Goal: Task Accomplishment & Management: Use online tool/utility

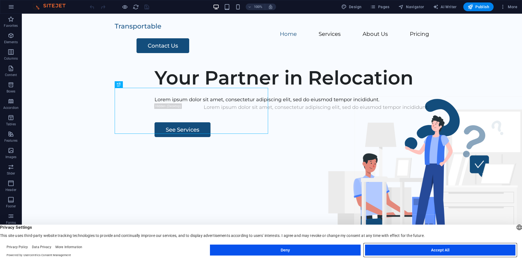
drag, startPoint x: 388, startPoint y: 246, endPoint x: 366, endPoint y: 232, distance: 25.9
click at [388, 246] on button "Accept All" at bounding box center [440, 249] width 151 height 11
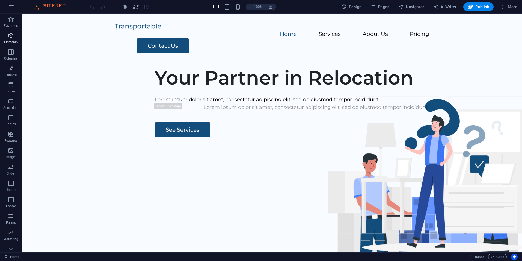
click at [13, 40] on p "Elements" at bounding box center [11, 42] width 14 height 4
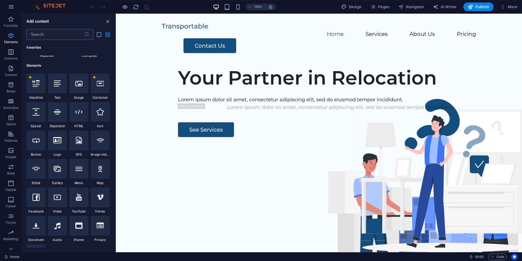
scroll to position [58, 0]
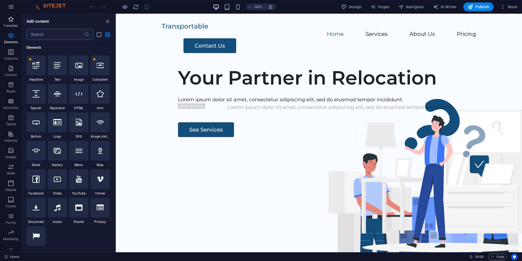
click at [8, 24] on p "Favorites" at bounding box center [11, 26] width 14 height 4
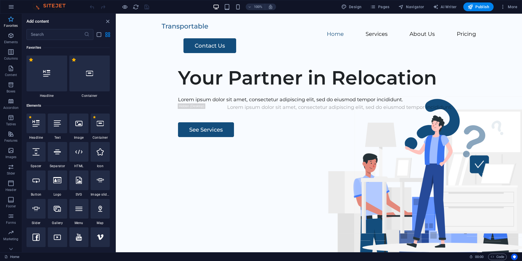
scroll to position [0, 0]
click at [9, 53] on icon "button" at bounding box center [11, 52] width 7 height 7
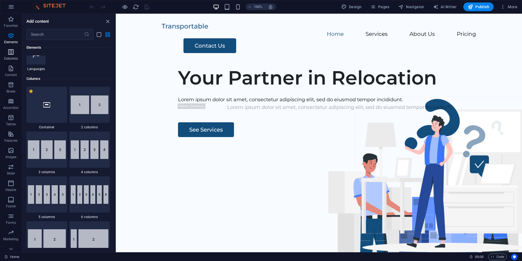
scroll to position [271, 0]
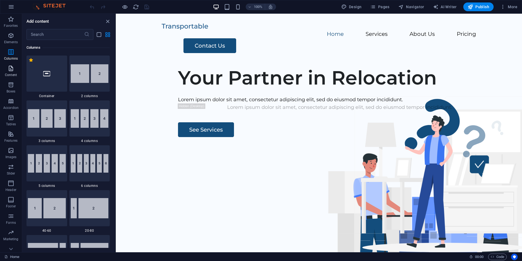
click at [11, 74] on p "Content" at bounding box center [11, 75] width 12 height 4
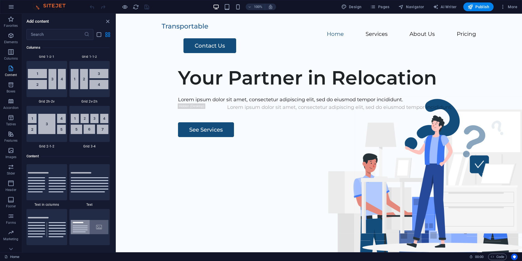
scroll to position [956, 0]
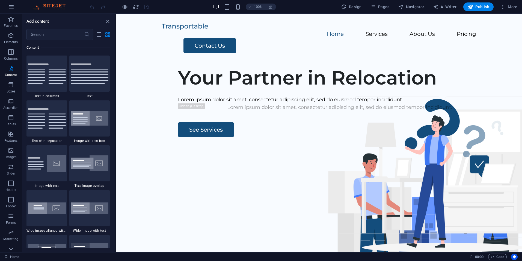
click at [10, 249] on icon at bounding box center [11, 249] width 4 height 2
click at [11, 241] on icon "button" at bounding box center [11, 241] width 7 height 7
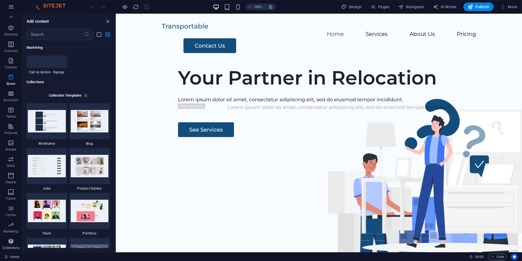
scroll to position [5002, 0]
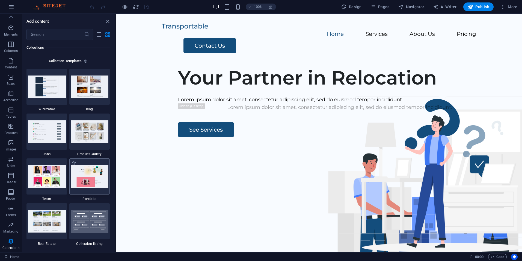
click at [98, 174] on img at bounding box center [90, 176] width 38 height 22
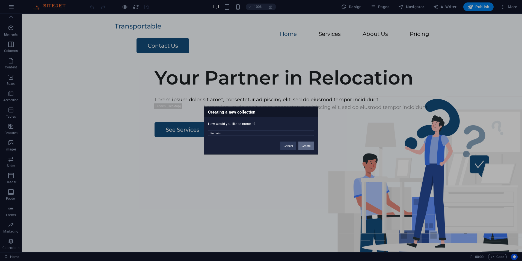
click at [309, 147] on button "Create" at bounding box center [307, 146] width 16 height 8
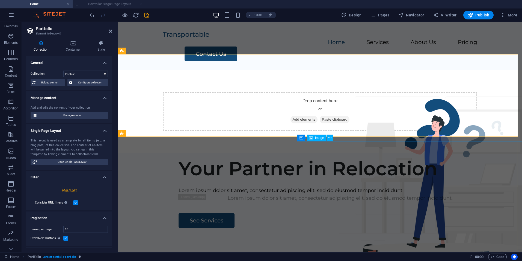
select select "createdAt_DESC"
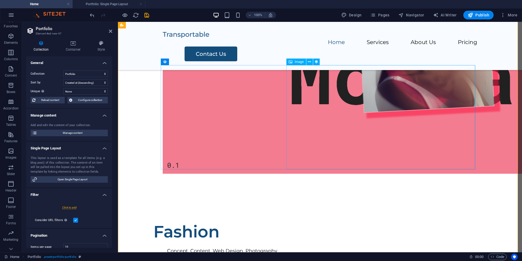
scroll to position [246, 0]
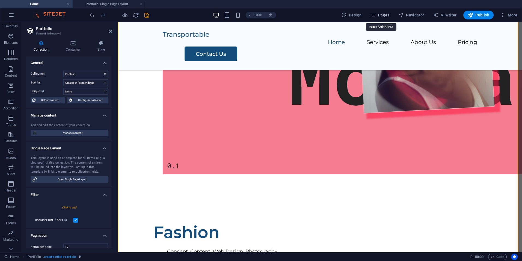
click at [386, 15] on span "Pages" at bounding box center [380, 14] width 19 height 5
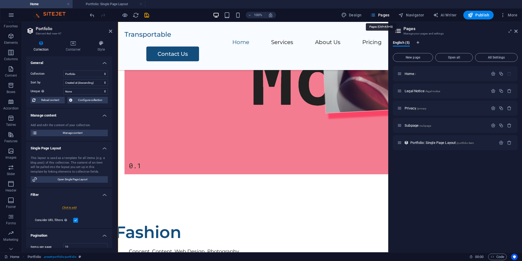
scroll to position [219, 0]
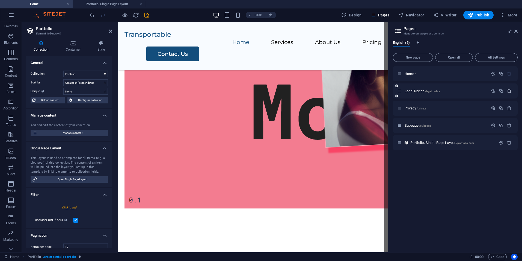
click at [510, 92] on icon "button" at bounding box center [509, 91] width 5 height 5
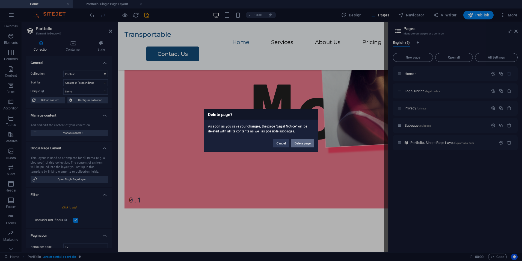
click at [303, 144] on button "Delete page" at bounding box center [303, 143] width 23 height 8
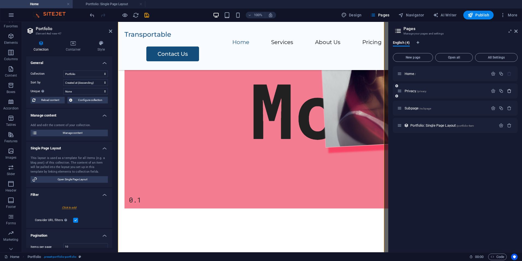
click at [510, 91] on icon "button" at bounding box center [509, 91] width 5 height 5
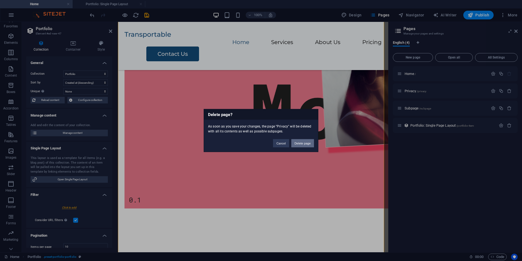
click at [300, 142] on button "Delete page" at bounding box center [303, 143] width 23 height 8
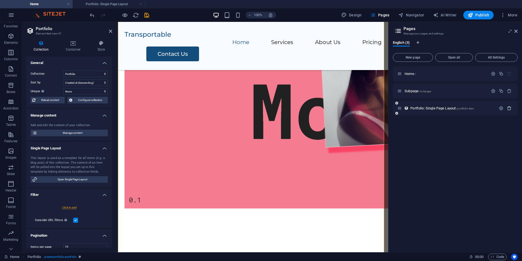
click at [507, 107] on icon "button" at bounding box center [509, 108] width 5 height 5
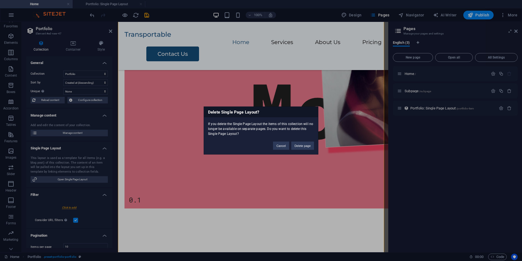
click at [303, 141] on div "Cancel Delete page" at bounding box center [293, 143] width 49 height 14
click at [299, 145] on button "Delete page" at bounding box center [303, 146] width 23 height 8
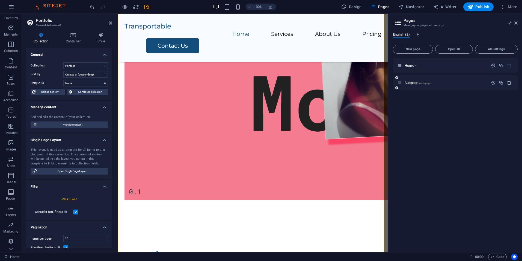
click at [509, 84] on icon "button" at bounding box center [509, 82] width 5 height 5
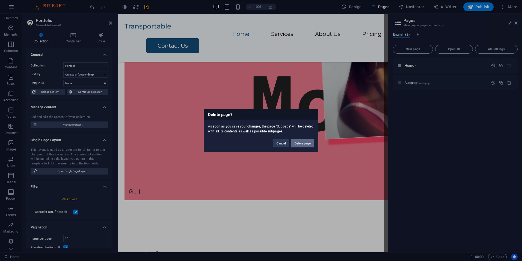
click at [309, 142] on button "Delete page" at bounding box center [303, 143] width 23 height 8
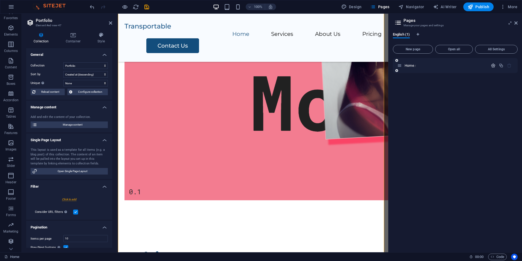
click at [494, 65] on icon "button" at bounding box center [493, 65] width 5 height 5
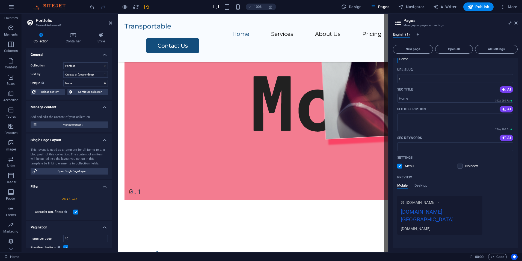
scroll to position [39, 0]
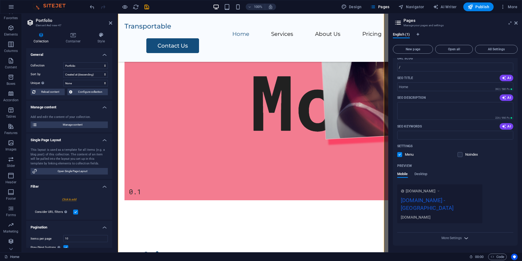
click at [455, 235] on span "More Settings" at bounding box center [456, 238] width 7 height 6
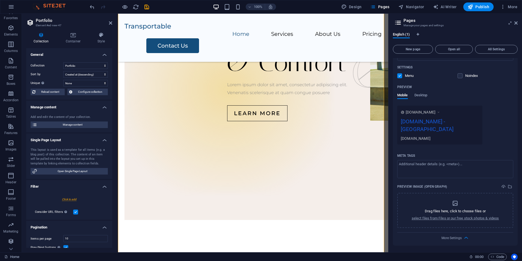
scroll to position [584, 0]
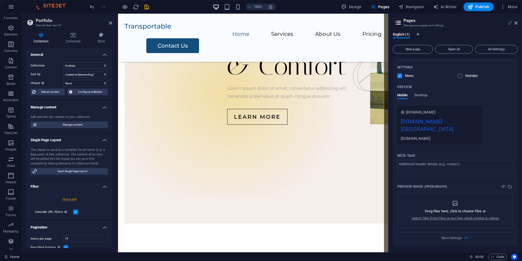
click at [403, 74] on div "Menu" at bounding box center [406, 75] width 17 height 5
click at [400, 74] on label at bounding box center [400, 75] width 5 height 5
click at [0, 0] on input "checkbox" at bounding box center [0, 0] width 0 height 0
click at [462, 75] on label at bounding box center [460, 75] width 5 height 5
click at [0, 0] on input "checkbox" at bounding box center [0, 0] width 0 height 0
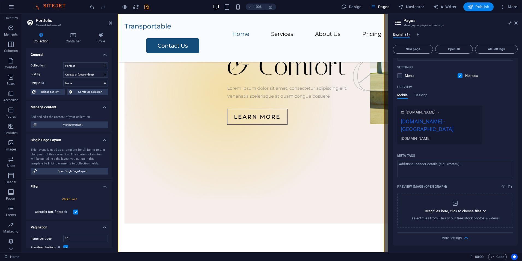
click at [476, 4] on span "Publish" at bounding box center [479, 6] width 22 height 5
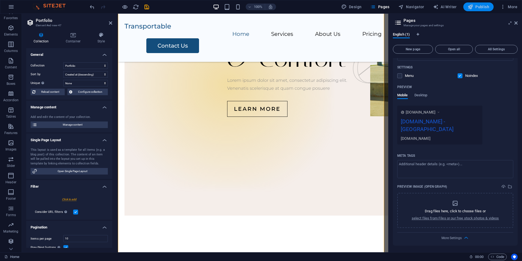
checkbox input "false"
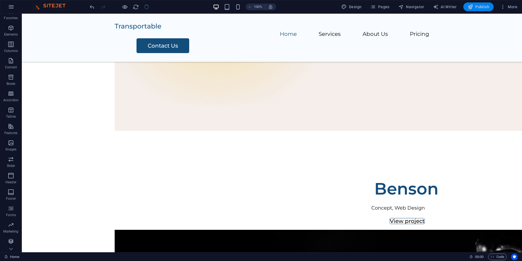
click at [474, 8] on span "Publish" at bounding box center [479, 6] width 22 height 5
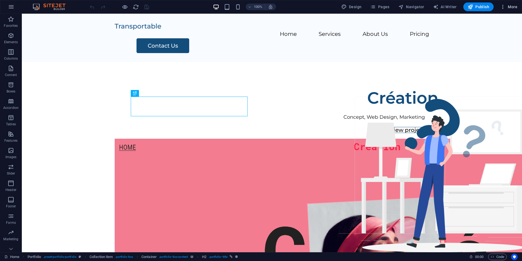
click at [512, 6] on span "More" at bounding box center [509, 6] width 17 height 5
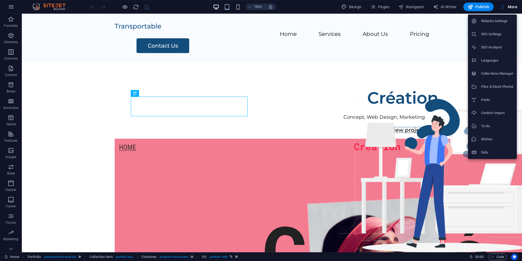
click at [509, 7] on div at bounding box center [261, 130] width 522 height 261
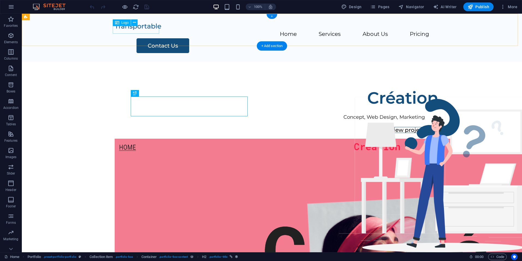
click at [151, 30] on div at bounding box center [272, 26] width 315 height 8
click at [149, 30] on div at bounding box center [272, 26] width 315 height 8
select select "px"
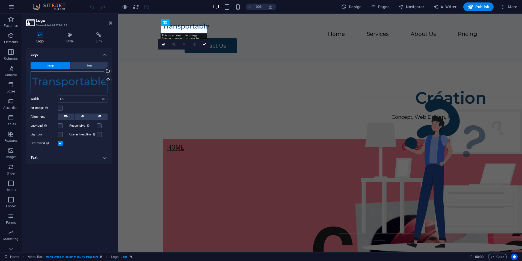
click at [78, 86] on div "Drag files here, click to choose files or select files from Files or our free s…" at bounding box center [69, 82] width 77 height 22
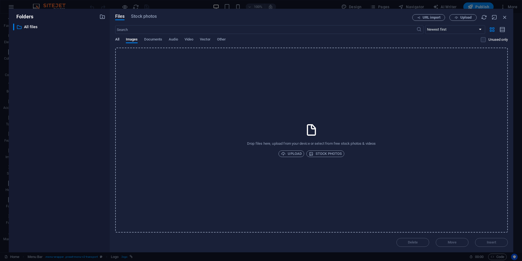
click at [116, 39] on span "All" at bounding box center [117, 40] width 4 height 8
click at [173, 41] on span "Audio" at bounding box center [173, 40] width 9 height 8
click at [187, 39] on span "Video" at bounding box center [189, 40] width 9 height 8
click at [506, 16] on icon "button" at bounding box center [505, 17] width 6 height 6
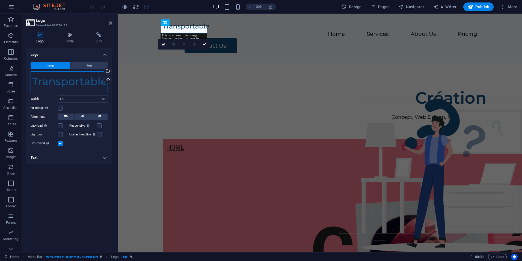
click at [67, 80] on div "Drag files here, click to choose files or select files from Files or our free s…" at bounding box center [69, 82] width 77 height 22
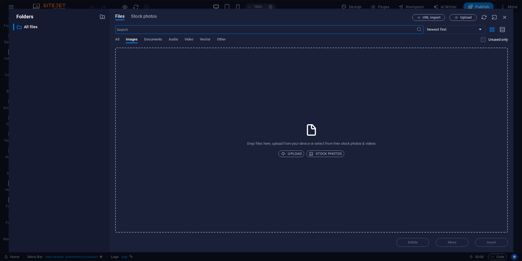
click at [67, 80] on div "​ All files All files" at bounding box center [59, 136] width 92 height 224
click at [292, 152] on span "Upload" at bounding box center [291, 153] width 21 height 7
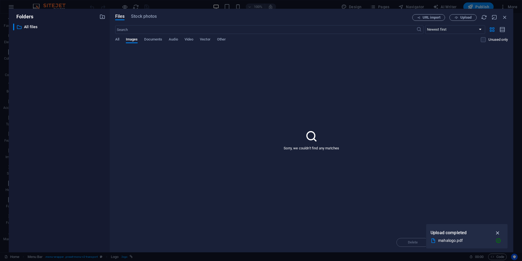
click at [495, 233] on icon "button" at bounding box center [498, 233] width 6 height 6
click at [458, 19] on icon "button" at bounding box center [457, 18] width 4 height 4
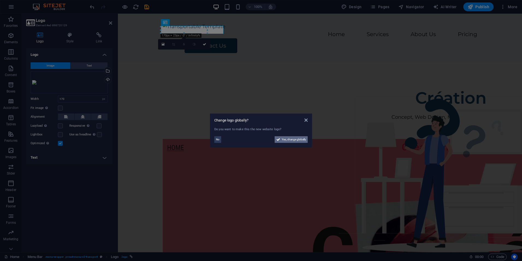
click at [293, 140] on span "Yes, change globally" at bounding box center [294, 139] width 24 height 7
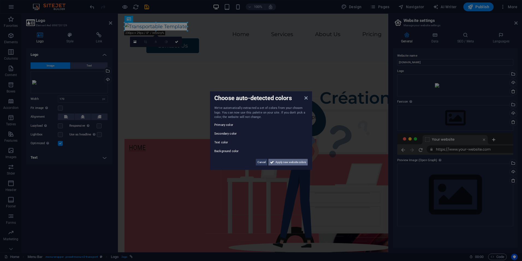
click at [297, 163] on span "Apply new website colors" at bounding box center [291, 161] width 31 height 7
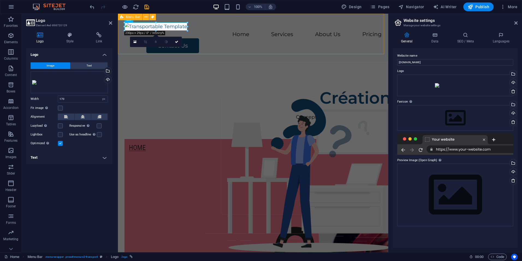
click at [238, 52] on div "Home Services About Us Pricing Contact Us" at bounding box center [253, 38] width 271 height 48
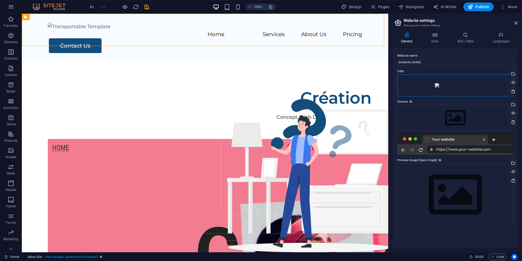
click at [438, 85] on div "Drag files here, click to choose files or select files from Files or our free s…" at bounding box center [456, 85] width 116 height 22
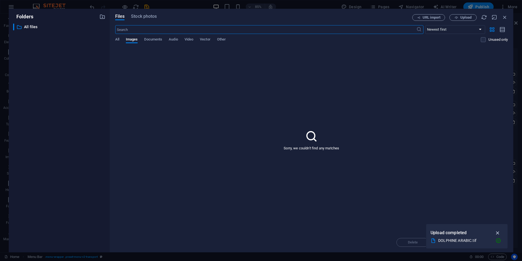
click at [498, 233] on icon "button" at bounding box center [498, 233] width 6 height 6
click at [505, 18] on icon "button" at bounding box center [505, 17] width 6 height 6
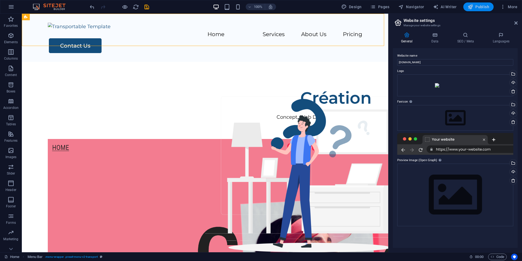
click at [476, 6] on span "Publish" at bounding box center [479, 6] width 22 height 5
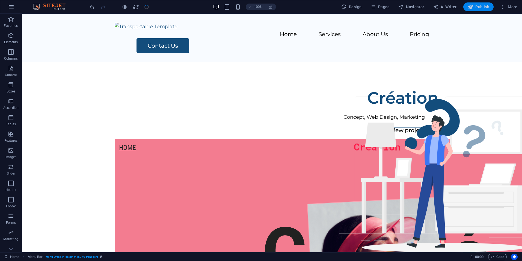
checkbox input "false"
click at [158, 31] on div at bounding box center [272, 26] width 315 height 8
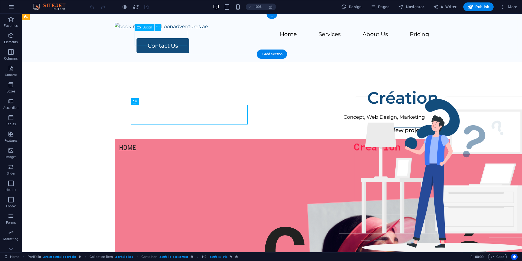
click at [169, 38] on div "Contact Us" at bounding box center [283, 45] width 293 height 15
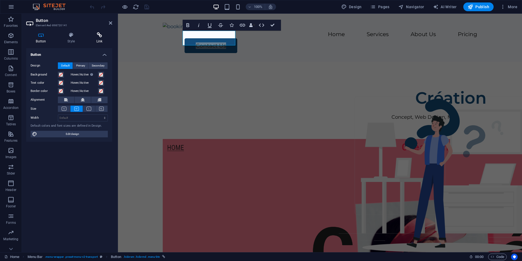
click at [102, 39] on h4 "Link" at bounding box center [100, 37] width 26 height 11
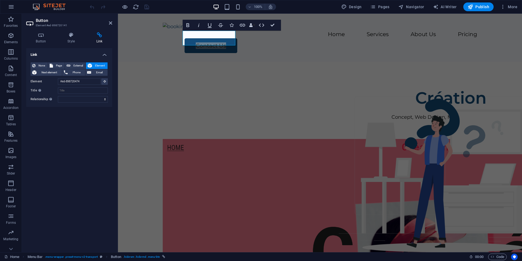
drag, startPoint x: 106, startPoint y: 75, endPoint x: 110, endPoint y: 78, distance: 5.5
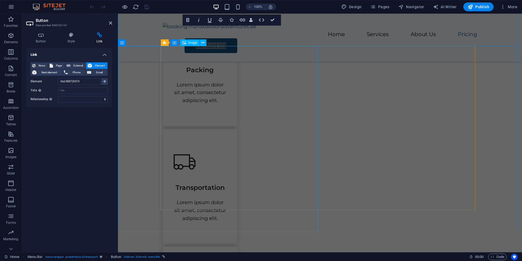
scroll to position [2038, 0]
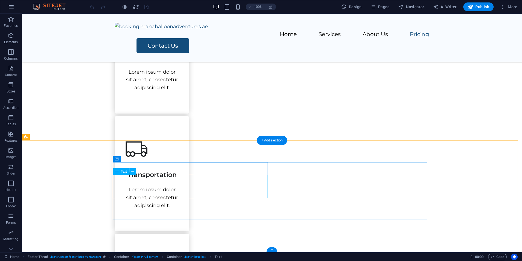
click at [133, 172] on icon at bounding box center [132, 171] width 3 height 6
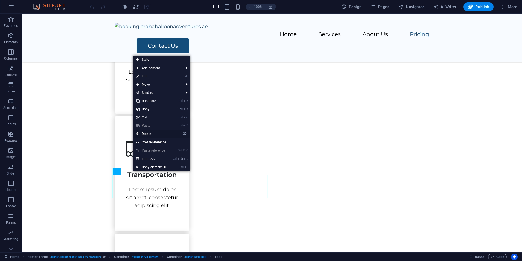
click at [149, 133] on link "⌦ Delete" at bounding box center [151, 134] width 37 height 8
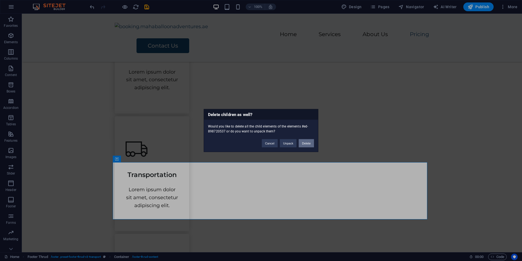
click at [305, 142] on button "Delete" at bounding box center [306, 143] width 15 height 8
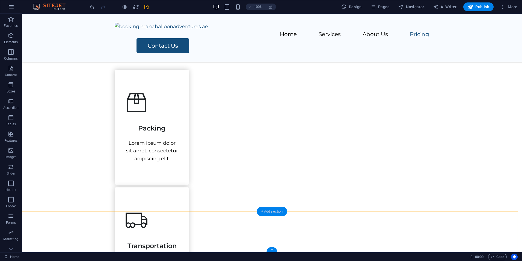
click at [278, 210] on div "+ Add section" at bounding box center [272, 211] width 30 height 9
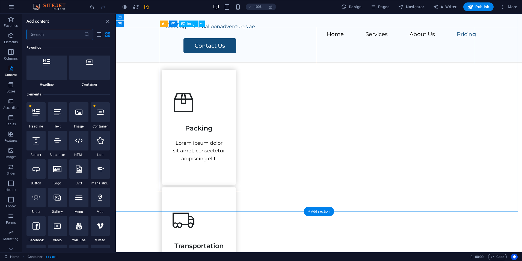
scroll to position [70, 0]
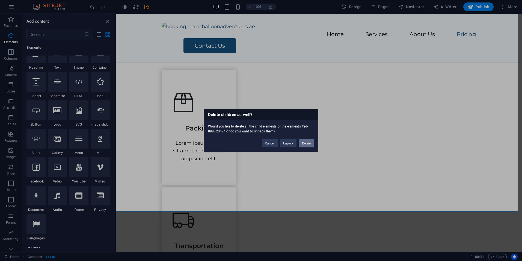
click at [309, 143] on button "Delete" at bounding box center [306, 143] width 15 height 8
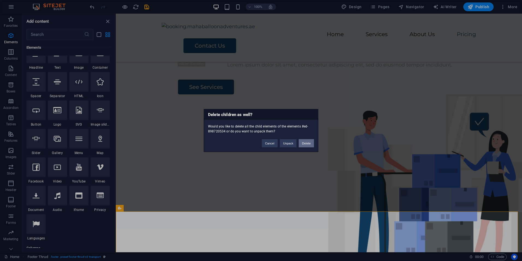
click at [304, 140] on button "Delete" at bounding box center [306, 143] width 15 height 8
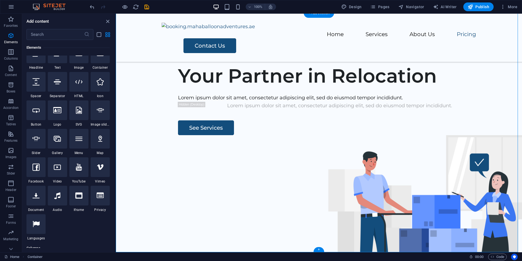
drag, startPoint x: 149, startPoint y: 94, endPoint x: 356, endPoint y: 195, distance: 230.1
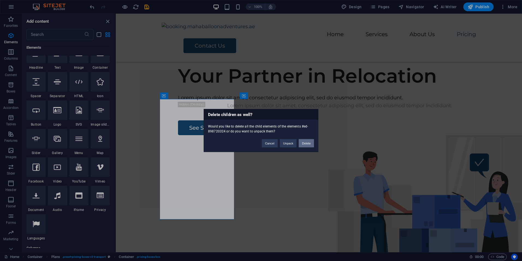
click at [303, 142] on button "Delete" at bounding box center [306, 143] width 15 height 8
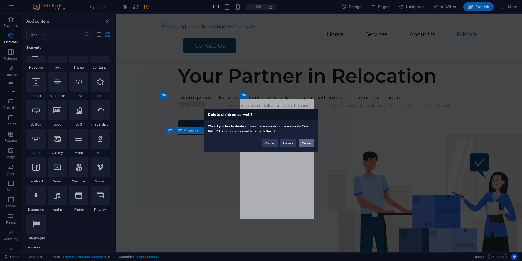
drag, startPoint x: 301, startPoint y: 141, endPoint x: 185, endPoint y: 127, distance: 117.0
click at [301, 141] on button "Delete" at bounding box center [306, 143] width 15 height 8
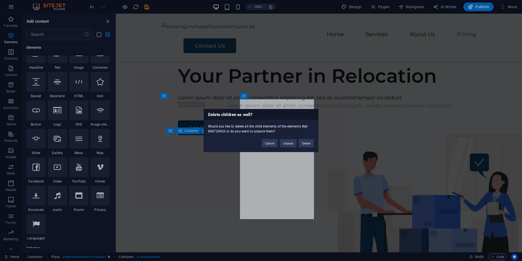
click at [299, 144] on div "Cancel Unpack Delete" at bounding box center [288, 141] width 60 height 14
drag, startPoint x: 301, startPoint y: 143, endPoint x: 185, endPoint y: 129, distance: 116.9
click at [301, 143] on button "Delete" at bounding box center [306, 143] width 15 height 8
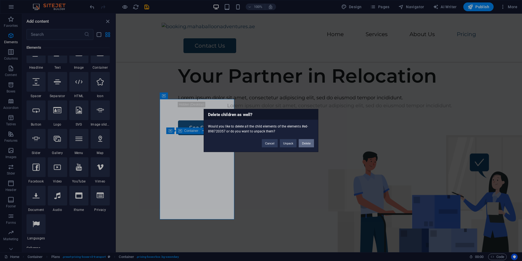
drag, startPoint x: 305, startPoint y: 141, endPoint x: 189, endPoint y: 128, distance: 116.4
click at [305, 141] on button "Delete" at bounding box center [306, 143] width 15 height 8
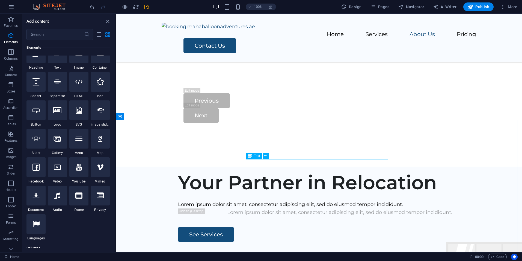
drag, startPoint x: 154, startPoint y: 145, endPoint x: 270, endPoint y: 159, distance: 116.9
click at [271, 159] on div "Text" at bounding box center [259, 155] width 27 height 7
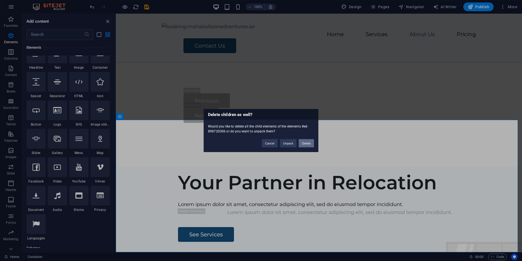
click at [304, 141] on button "Delete" at bounding box center [306, 143] width 15 height 8
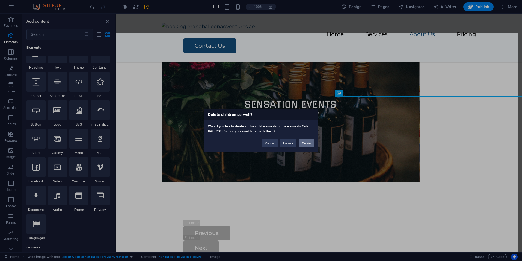
click at [302, 142] on button "Delete" at bounding box center [306, 143] width 15 height 8
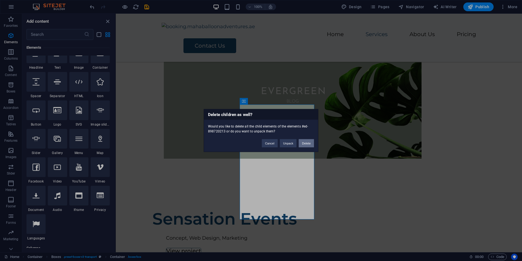
drag, startPoint x: 306, startPoint y: 142, endPoint x: 190, endPoint y: 128, distance: 117.5
click at [306, 142] on button "Delete" at bounding box center [306, 143] width 15 height 8
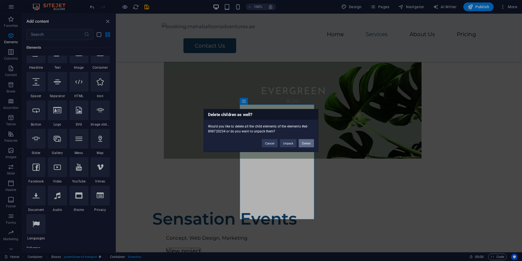
click at [305, 140] on button "Delete" at bounding box center [306, 143] width 15 height 8
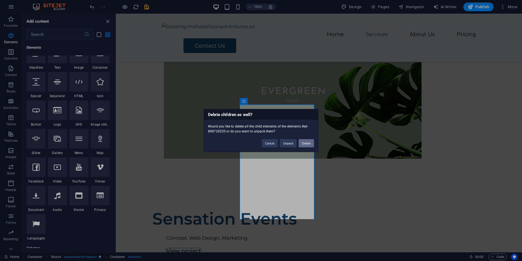
click at [308, 141] on button "Delete" at bounding box center [306, 143] width 15 height 8
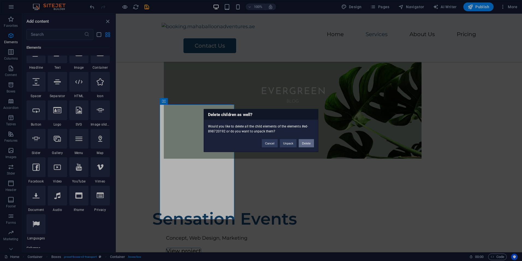
click at [306, 140] on button "Delete" at bounding box center [306, 143] width 15 height 8
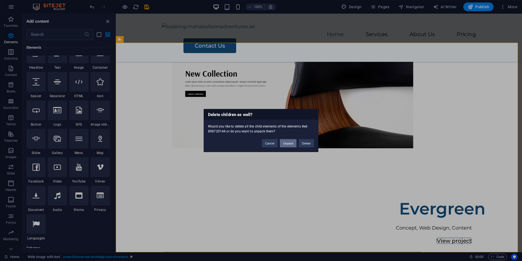
click at [290, 145] on button "Unpack" at bounding box center [288, 143] width 17 height 8
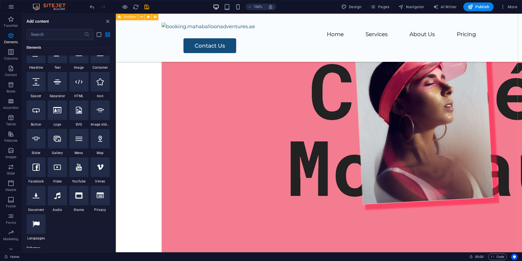
scroll to position [0, 0]
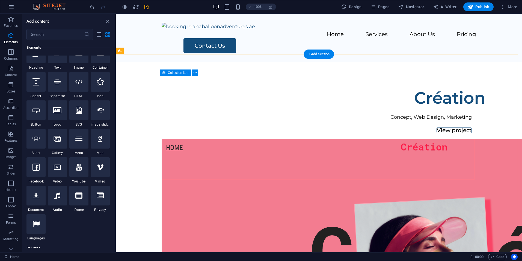
click at [227, 94] on article "Création Concept, Web Design, Marketing View project" at bounding box center [319, 256] width 315 height 344
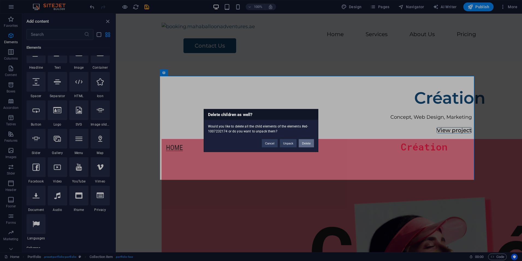
click at [305, 141] on button "Delete" at bounding box center [306, 143] width 15 height 8
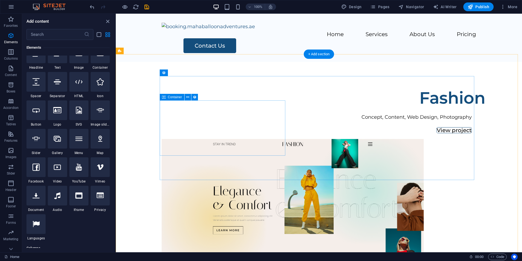
click at [246, 104] on div "Fashion Concept, Content, Web Design, Photography View project" at bounding box center [319, 111] width 315 height 55
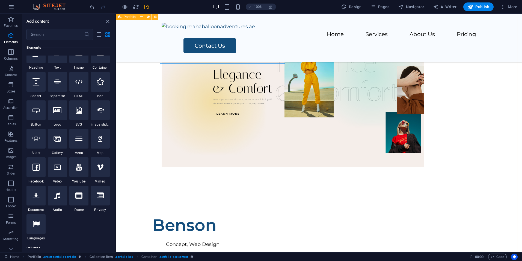
scroll to position [109, 0]
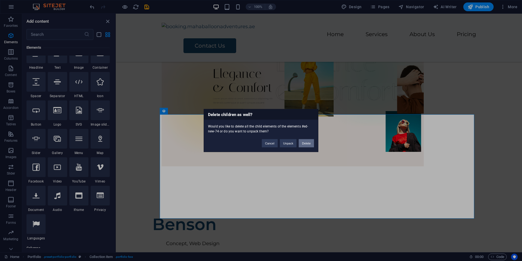
click at [313, 143] on button "Delete" at bounding box center [306, 143] width 15 height 8
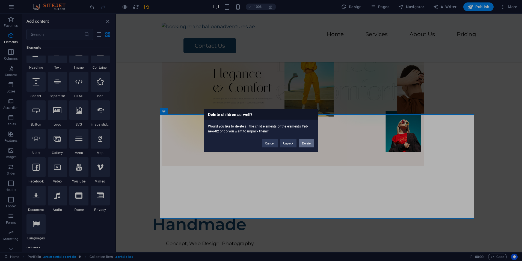
drag, startPoint x: 310, startPoint y: 142, endPoint x: 195, endPoint y: 128, distance: 116.7
click at [310, 142] on button "Delete" at bounding box center [306, 143] width 15 height 8
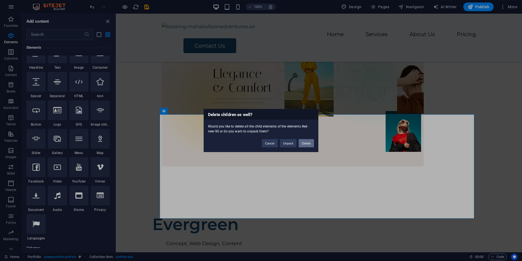
click at [307, 143] on button "Delete" at bounding box center [306, 143] width 15 height 8
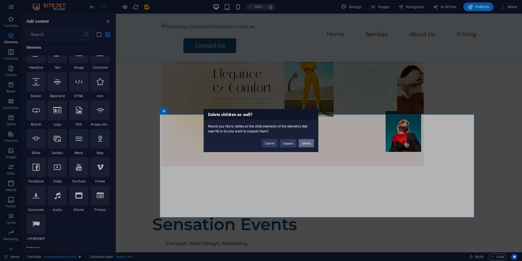
click at [310, 142] on button "Delete" at bounding box center [306, 143] width 15 height 8
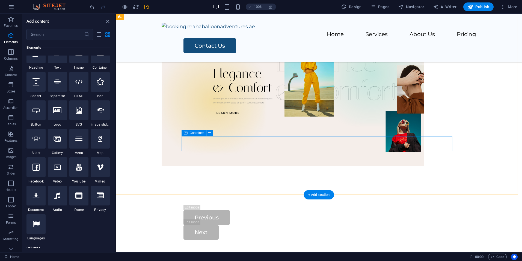
click at [378, 210] on div "Previous Next" at bounding box center [319, 225] width 271 height 30
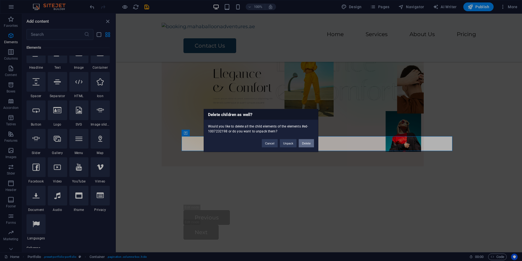
click at [304, 143] on button "Delete" at bounding box center [306, 143] width 15 height 8
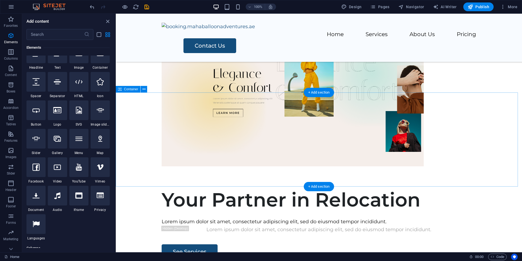
click at [419, 188] on div "Your Partner in Relocation Lorem ipsum dolor sit amet, consectetur adipiscing e…" at bounding box center [319, 223] width 407 height 71
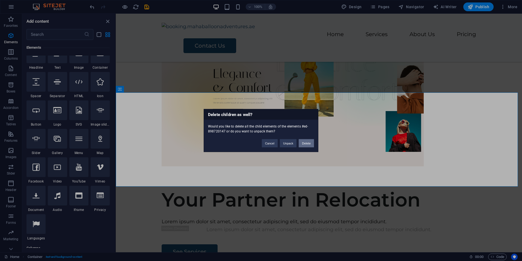
drag, startPoint x: 307, startPoint y: 144, endPoint x: 192, endPoint y: 130, distance: 116.4
click at [307, 144] on button "Delete" at bounding box center [306, 143] width 15 height 8
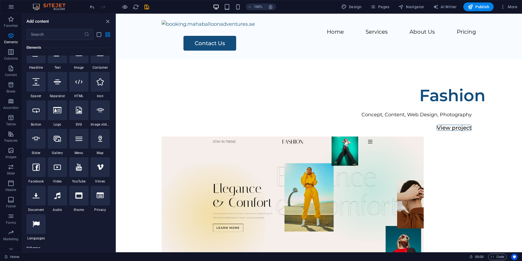
click at [363, 210] on html "Skip to main content Home Services About Us Pricing Contact Us Fashion Concept,…" at bounding box center [319, 157] width 407 height 292
click at [347, 196] on div "Fashion Concept, Content, Web Design, Photography View project" at bounding box center [319, 180] width 407 height 243
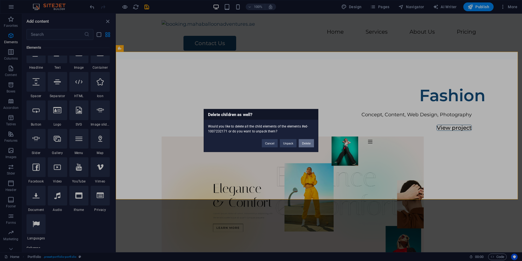
click at [306, 142] on button "Delete" at bounding box center [306, 143] width 15 height 8
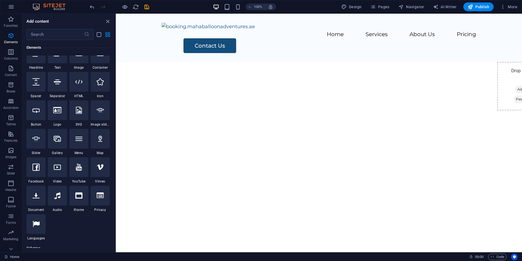
click at [447, 62] on html "Skip to main content Home Services About Us Pricing Contact Us Drop content her…" at bounding box center [319, 38] width 407 height 48
click at [365, 35] on div "Home Services About Us Pricing Contact Us" at bounding box center [319, 38] width 407 height 48
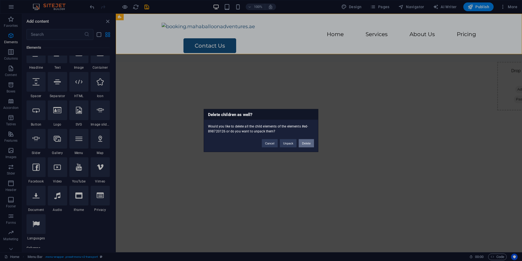
click at [308, 141] on button "Delete" at bounding box center [306, 143] width 15 height 8
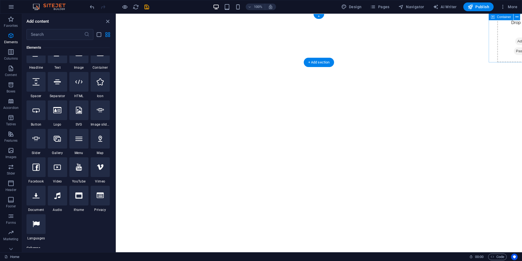
click at [498, 29] on div "Drop content here or Add elements Paste clipboard" at bounding box center [529, 38] width 63 height 49
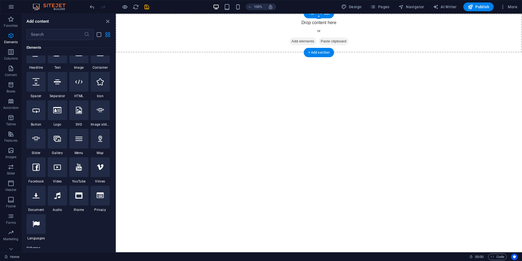
click at [424, 35] on div "Drop content here or Add elements Paste clipboard" at bounding box center [319, 33] width 407 height 39
click at [301, 41] on span "Add elements" at bounding box center [303, 41] width 27 height 8
click at [301, 43] on span "Add elements" at bounding box center [303, 41] width 27 height 8
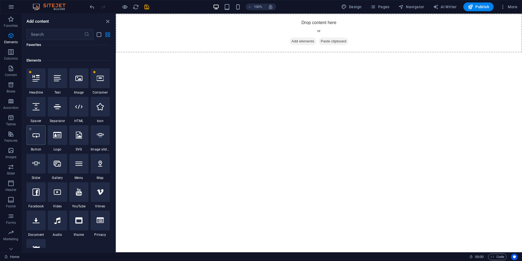
scroll to position [39, 0]
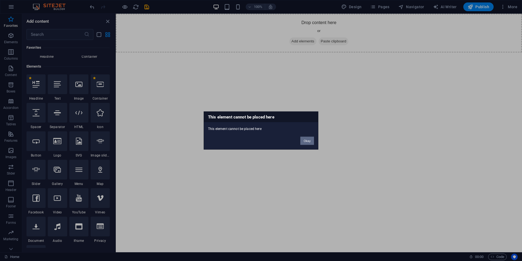
click at [304, 138] on button "Okay" at bounding box center [308, 141] width 14 height 8
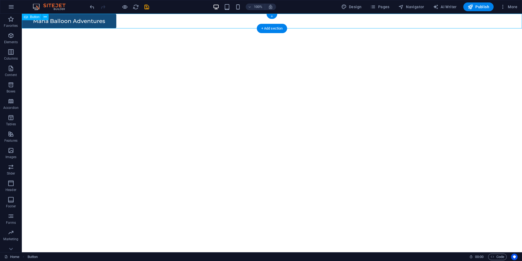
click at [56, 19] on div "Maha Balloon Adventures" at bounding box center [272, 21] width 501 height 15
click at [43, 14] on button at bounding box center [45, 17] width 7 height 7
click at [34, 17] on span "Button" at bounding box center [35, 16] width 10 height 3
click at [45, 28] on html "Skip to main content Maha Balloon Adventures" at bounding box center [272, 21] width 501 height 15
click at [73, 20] on div "Maha Balloon Adventures" at bounding box center [272, 21] width 501 height 15
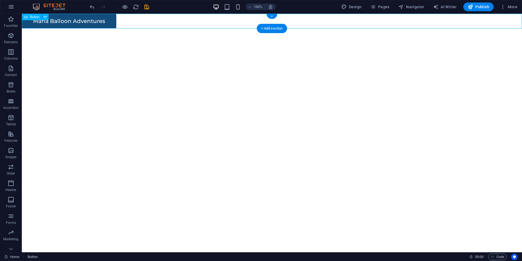
click at [102, 17] on div "Maha Balloon Adventures" at bounding box center [272, 21] width 501 height 15
drag, startPoint x: 131, startPoint y: 27, endPoint x: 103, endPoint y: 18, distance: 29.7
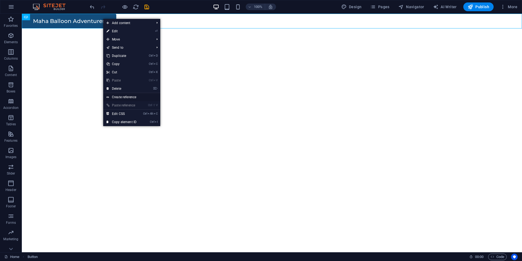
click at [124, 96] on link "Create reference" at bounding box center [131, 97] width 57 height 8
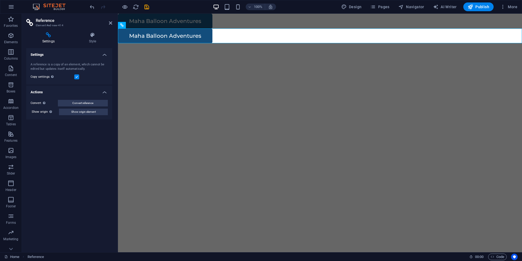
click at [75, 66] on div "A reference is a copy of an element, which cannot be edited but updates itself …" at bounding box center [69, 66] width 77 height 9
click at [86, 112] on span "Show origin element" at bounding box center [83, 111] width 25 height 7
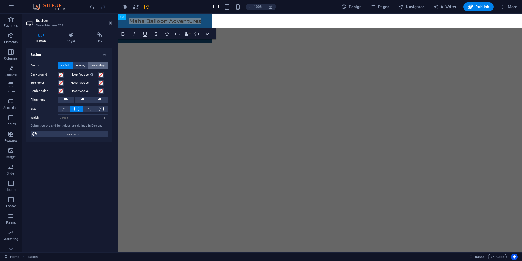
click at [99, 65] on span "Secondary" at bounding box center [98, 65] width 13 height 7
click at [84, 67] on span "Primary" at bounding box center [80, 65] width 9 height 7
click at [75, 129] on div "Design Default Primary Secondary Background Hover/Active Switch to preview mode…" at bounding box center [69, 100] width 86 height 84
click at [74, 133] on span "Edit design" at bounding box center [72, 134] width 67 height 7
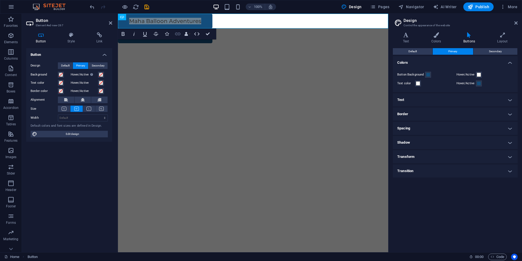
click at [179, 37] on button "Link" at bounding box center [178, 33] width 10 height 11
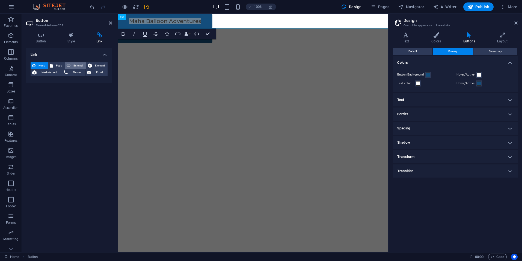
click at [73, 67] on span "External" at bounding box center [78, 65] width 12 height 7
select select "blank"
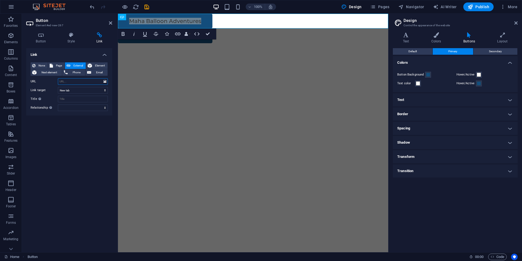
click at [71, 81] on input "URL" at bounding box center [83, 81] width 50 height 7
paste input "[URL][DOMAIN_NAME]"
type input "[URL][DOMAIN_NAME]"
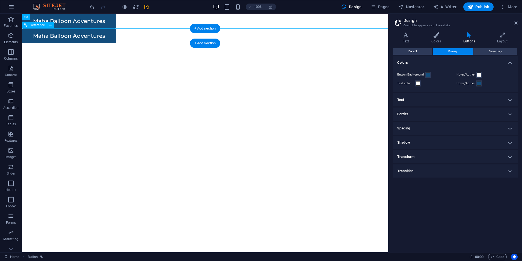
click at [98, 35] on div "Maha Balloon Adventures" at bounding box center [205, 35] width 367 height 15
click at [104, 21] on div "Maha Balloon Adventures" at bounding box center [205, 21] width 367 height 15
click at [99, 30] on div "Maha Balloon Adventures" at bounding box center [205, 35] width 367 height 15
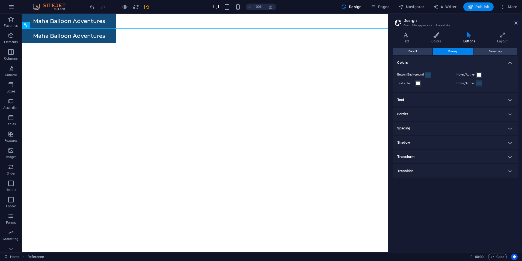
click at [478, 6] on span "Publish" at bounding box center [479, 6] width 22 height 5
